Goal: Navigation & Orientation: Go to known website

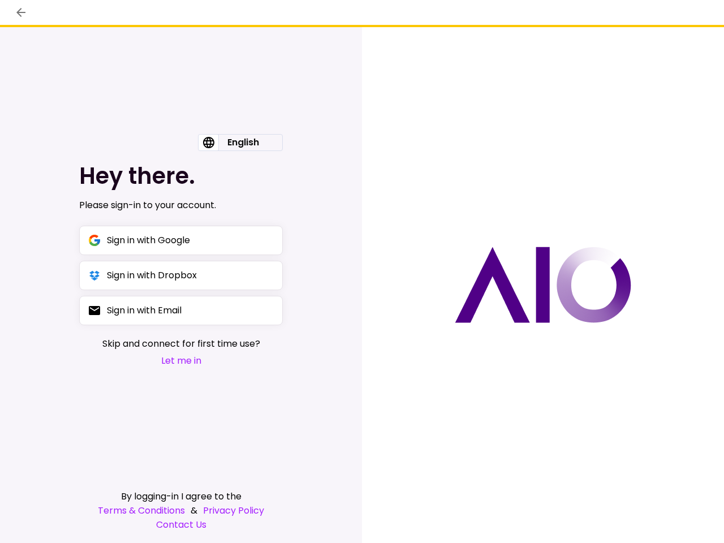
click at [362, 272] on div at bounding box center [543, 285] width 362 height 516
click at [21, 12] on icon "back" at bounding box center [20, 12] width 9 height 9
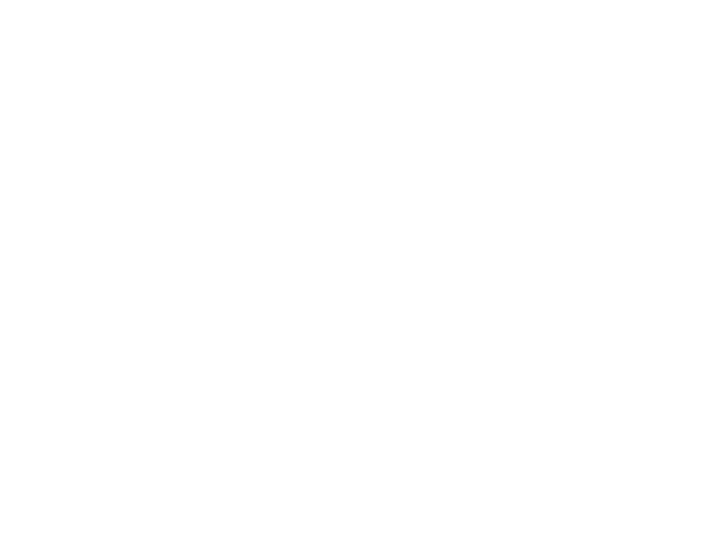
click at [241, 143] on div at bounding box center [362, 271] width 724 height 543
click at [181, 241] on div at bounding box center [362, 271] width 724 height 543
click at [181, 276] on div at bounding box center [362, 271] width 724 height 543
click at [181, 311] on div at bounding box center [362, 271] width 724 height 543
click at [181, 361] on div at bounding box center [362, 271] width 724 height 543
